Goal: Information Seeking & Learning: Learn about a topic

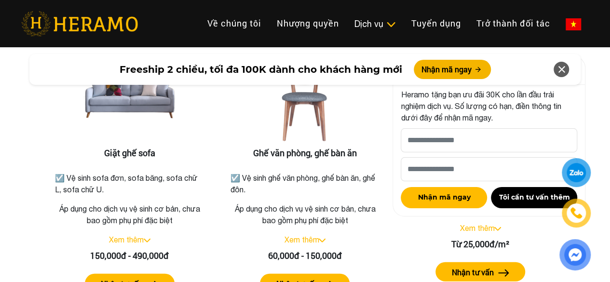
scroll to position [1241, 0]
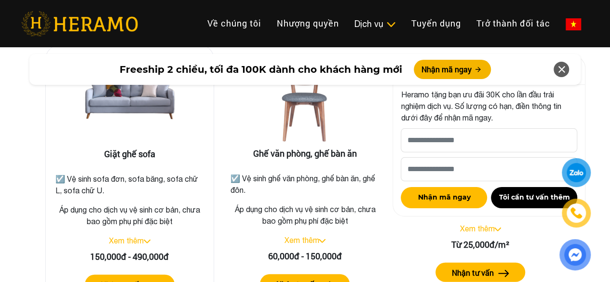
click at [127, 236] on link "Xem thêm" at bounding box center [126, 240] width 35 height 9
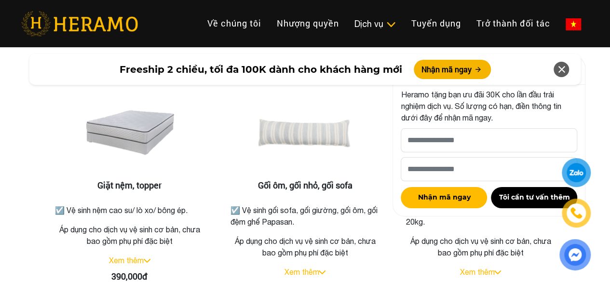
scroll to position [1562, 0]
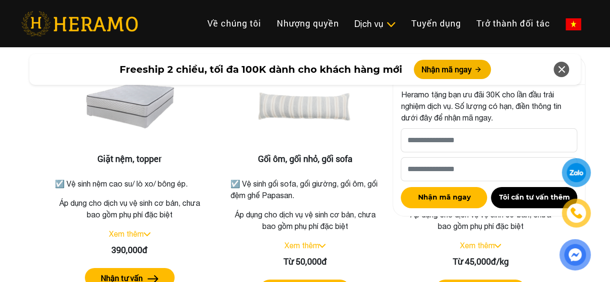
click at [557, 74] on icon at bounding box center [562, 69] width 12 height 17
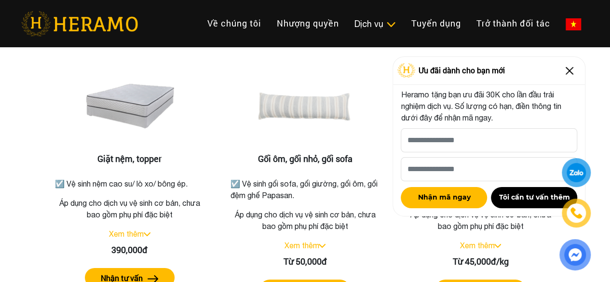
click at [571, 70] on img at bounding box center [569, 70] width 15 height 15
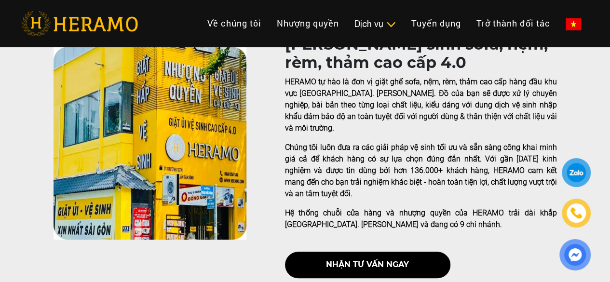
scroll to position [229, 0]
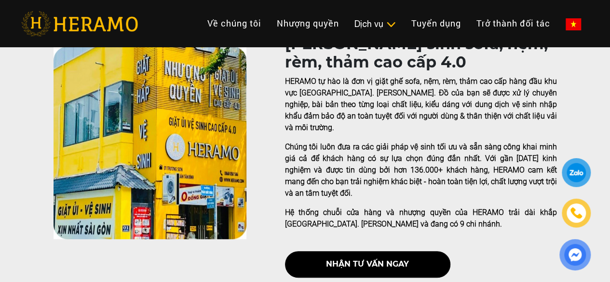
click at [386, 141] on p "Chúng tôi luôn đưa ra các giải pháp vệ sinh tối ưu và sẵn sàng công khai minh g…" at bounding box center [421, 170] width 272 height 58
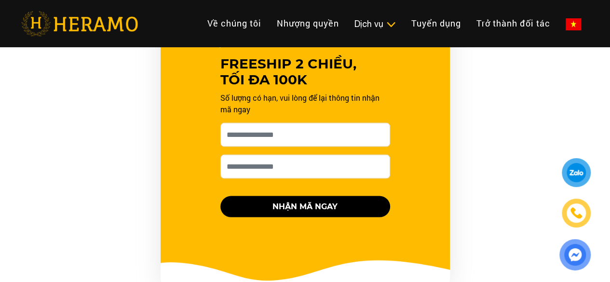
scroll to position [931, 0]
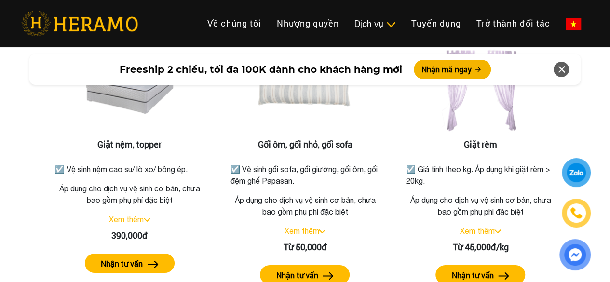
scroll to position [1546, 0]
click at [480, 227] on link "Xem thêm" at bounding box center [477, 231] width 35 height 9
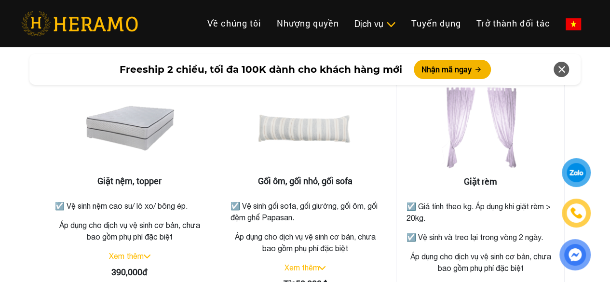
scroll to position [1509, 0]
click at [481, 176] on h3 "Giặt rèm" at bounding box center [480, 181] width 152 height 11
